Goal: Transaction & Acquisition: Purchase product/service

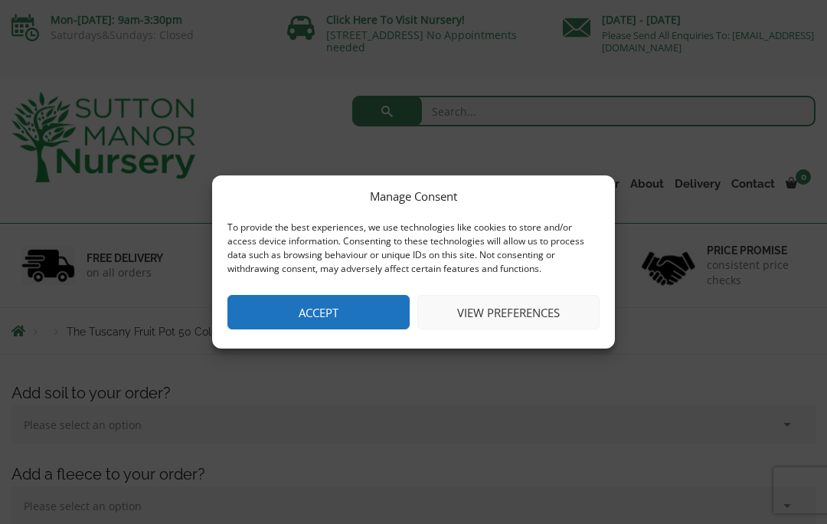
click at [805, 518] on div "Manage Consent To provide the best experiences, we use technologies like cookie…" at bounding box center [413, 262] width 827 height 524
click at [325, 318] on button "Accept" at bounding box center [318, 312] width 182 height 34
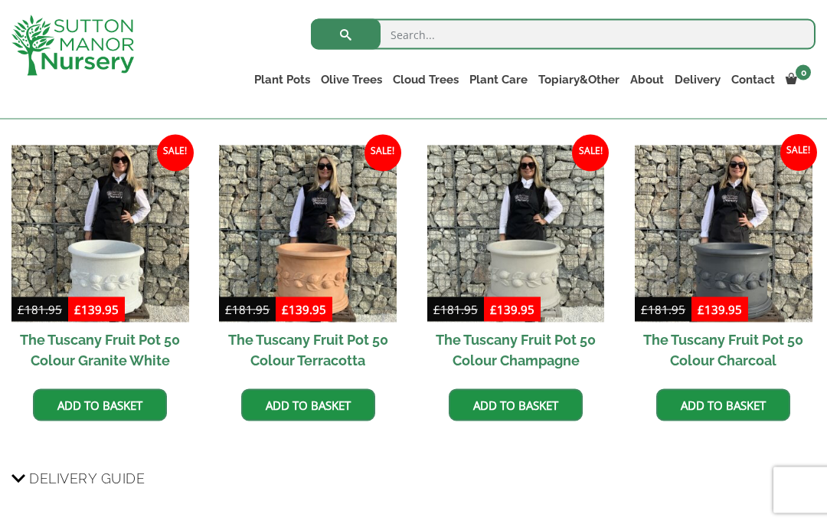
scroll to position [1190, 0]
click at [540, 281] on img at bounding box center [516, 234] width 178 height 178
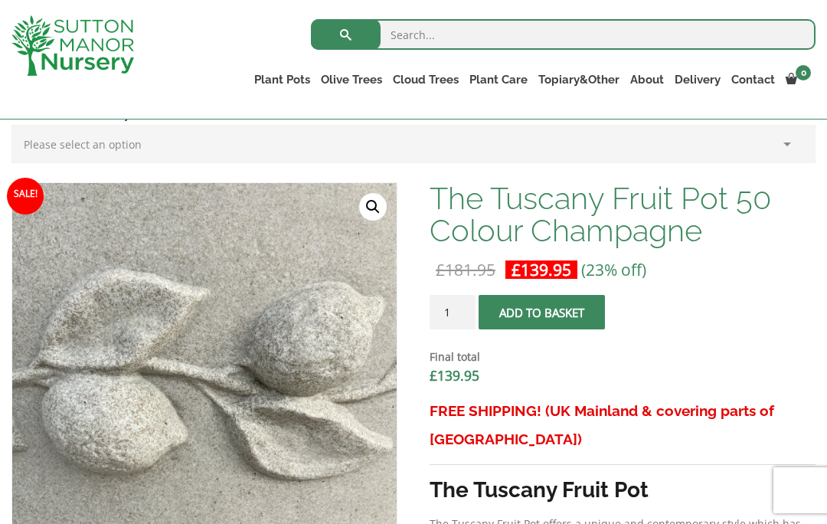
scroll to position [336, 0]
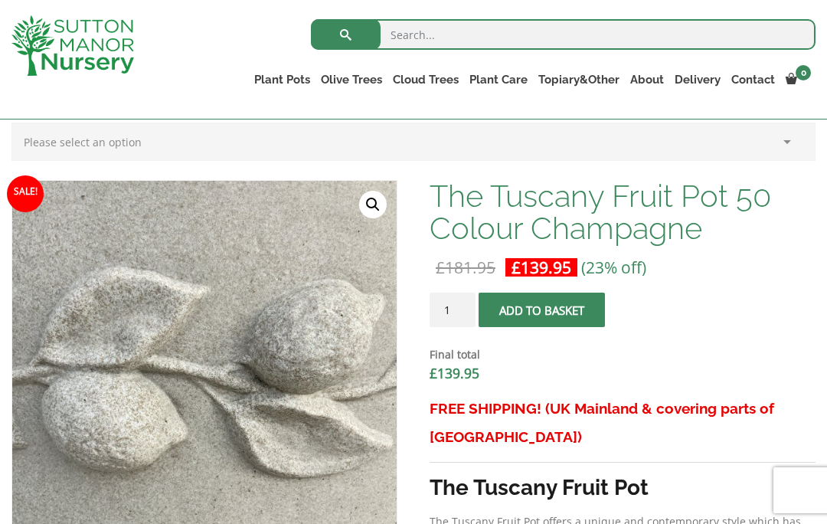
click at [474, 309] on input "1" at bounding box center [452, 309] width 46 height 34
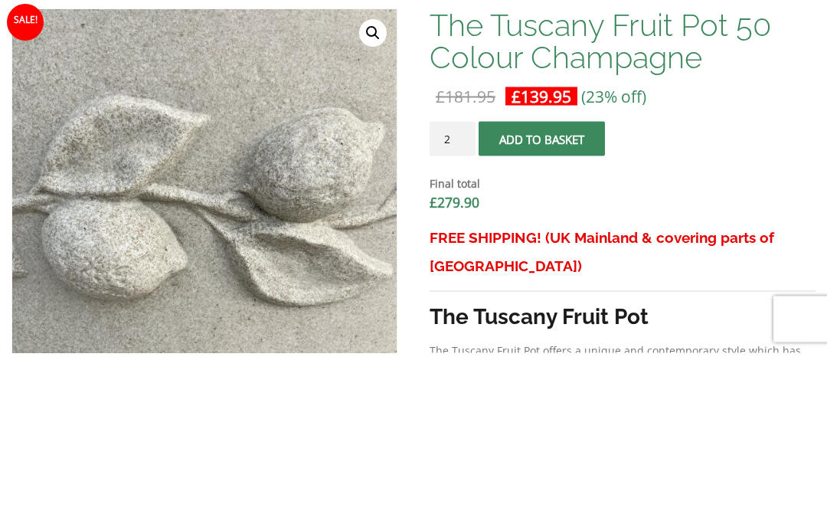
type input "2"
click at [570, 292] on button "Add to basket" at bounding box center [541, 309] width 126 height 34
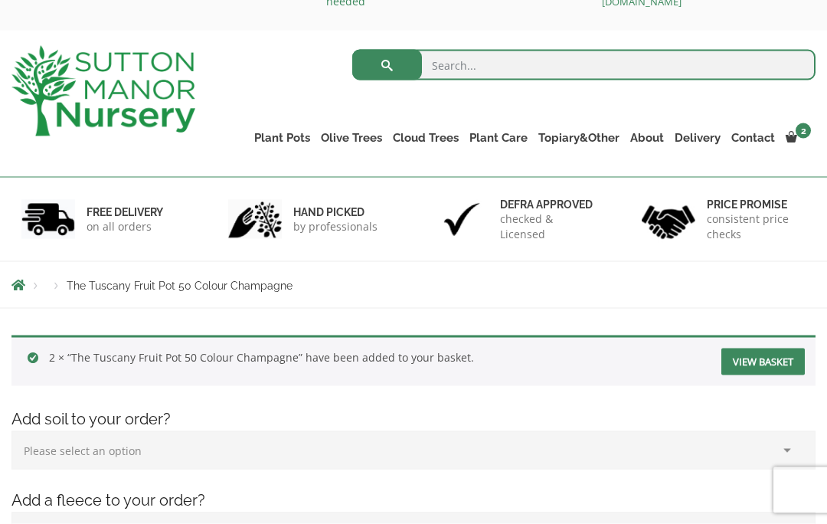
scroll to position [47, 0]
click at [441, 134] on link "Cloud Trees" at bounding box center [425, 136] width 77 height 21
click at [0, 0] on link "Castlewellan" at bounding box center [0, 0] width 0 height 0
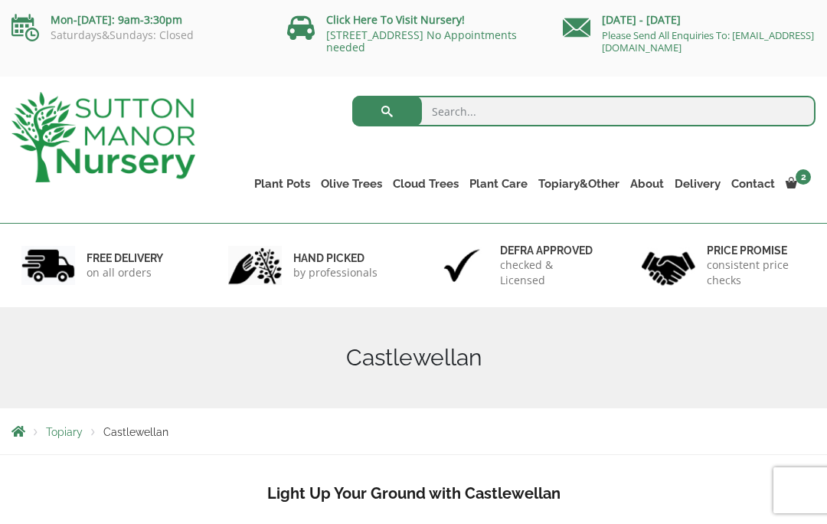
click at [0, 0] on link "Ligustrum Pom Poms" at bounding box center [0, 0] width 0 height 0
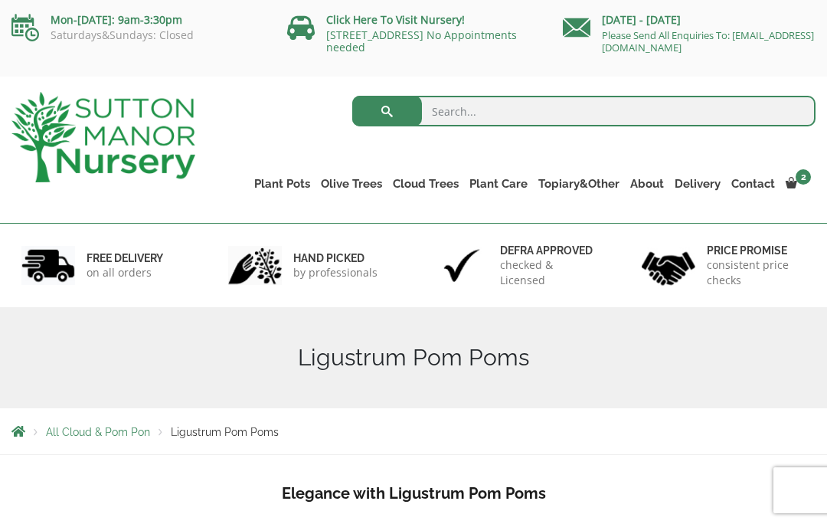
click at [0, 0] on link "Ilex Crenata Cloud Trees" at bounding box center [0, 0] width 0 height 0
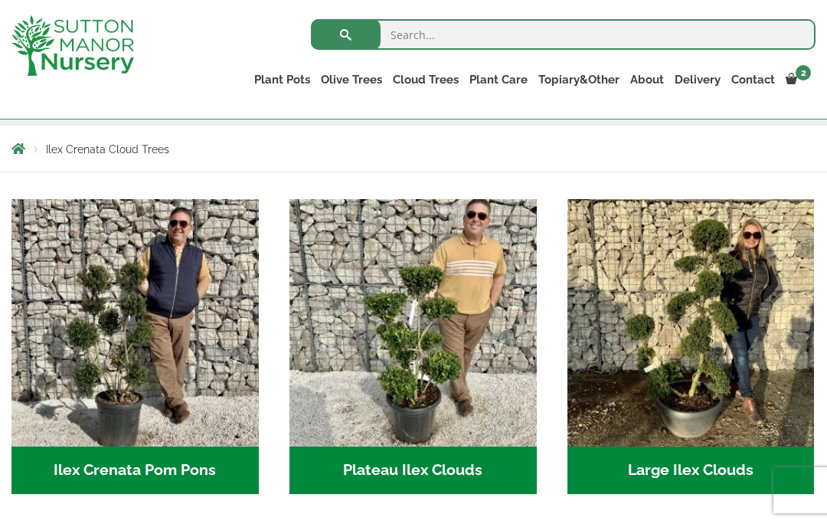
scroll to position [253, 0]
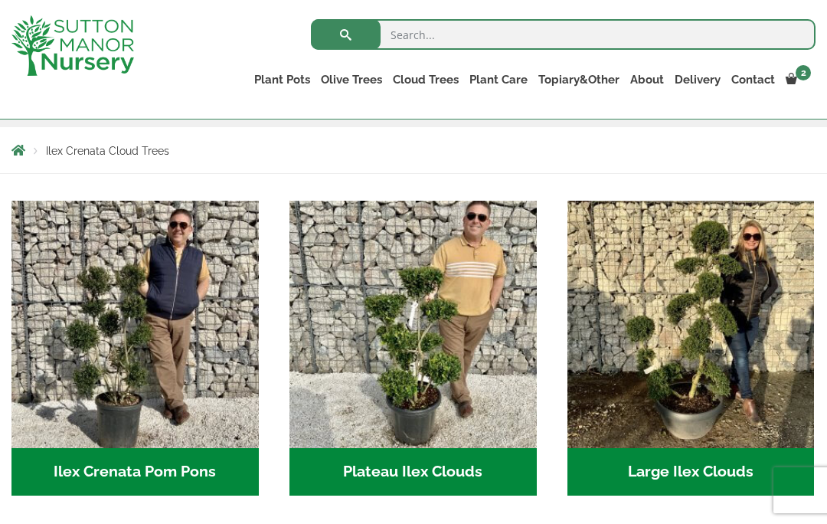
click at [718, 322] on img "Visit product category Large Ilex Clouds" at bounding box center [690, 324] width 247 height 247
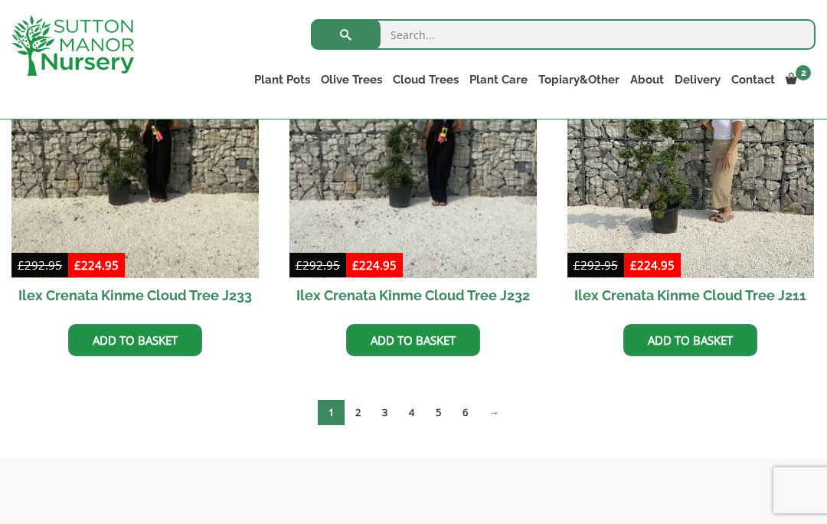
scroll to position [500, 0]
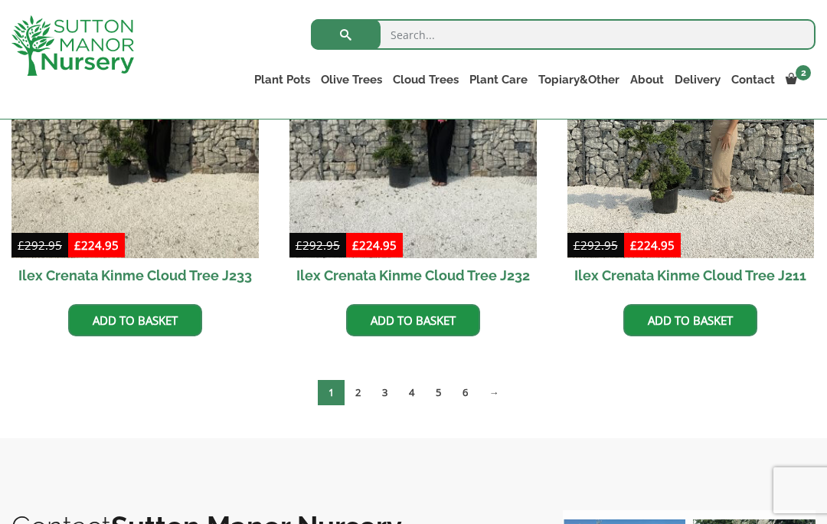
click at [0, 0] on link "Bay Trees (Laurus Nobilis)" at bounding box center [0, 0] width 0 height 0
